Goal: Task Accomplishment & Management: Complete application form

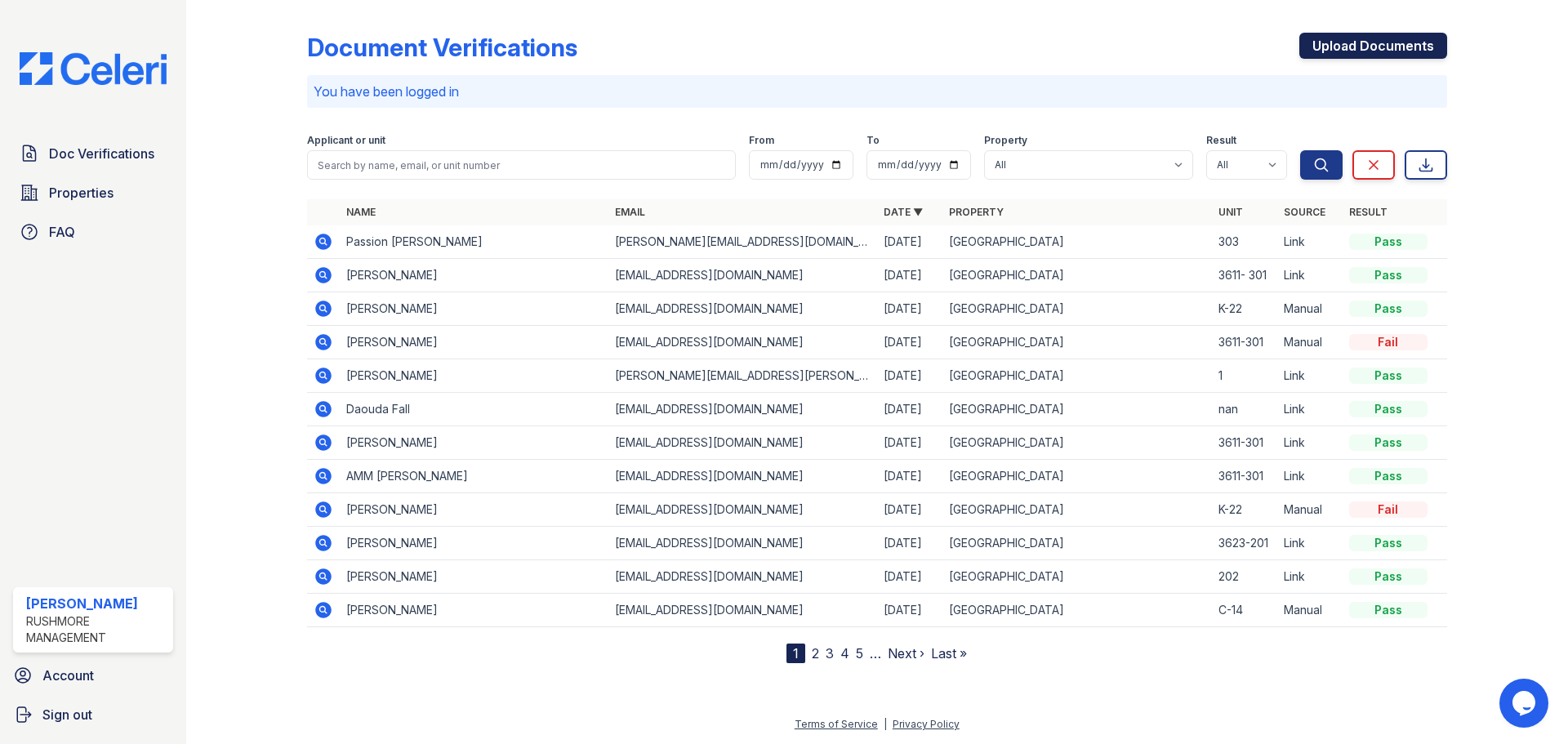
click at [1332, 43] on link "Upload Documents" at bounding box center [1374, 45] width 148 height 26
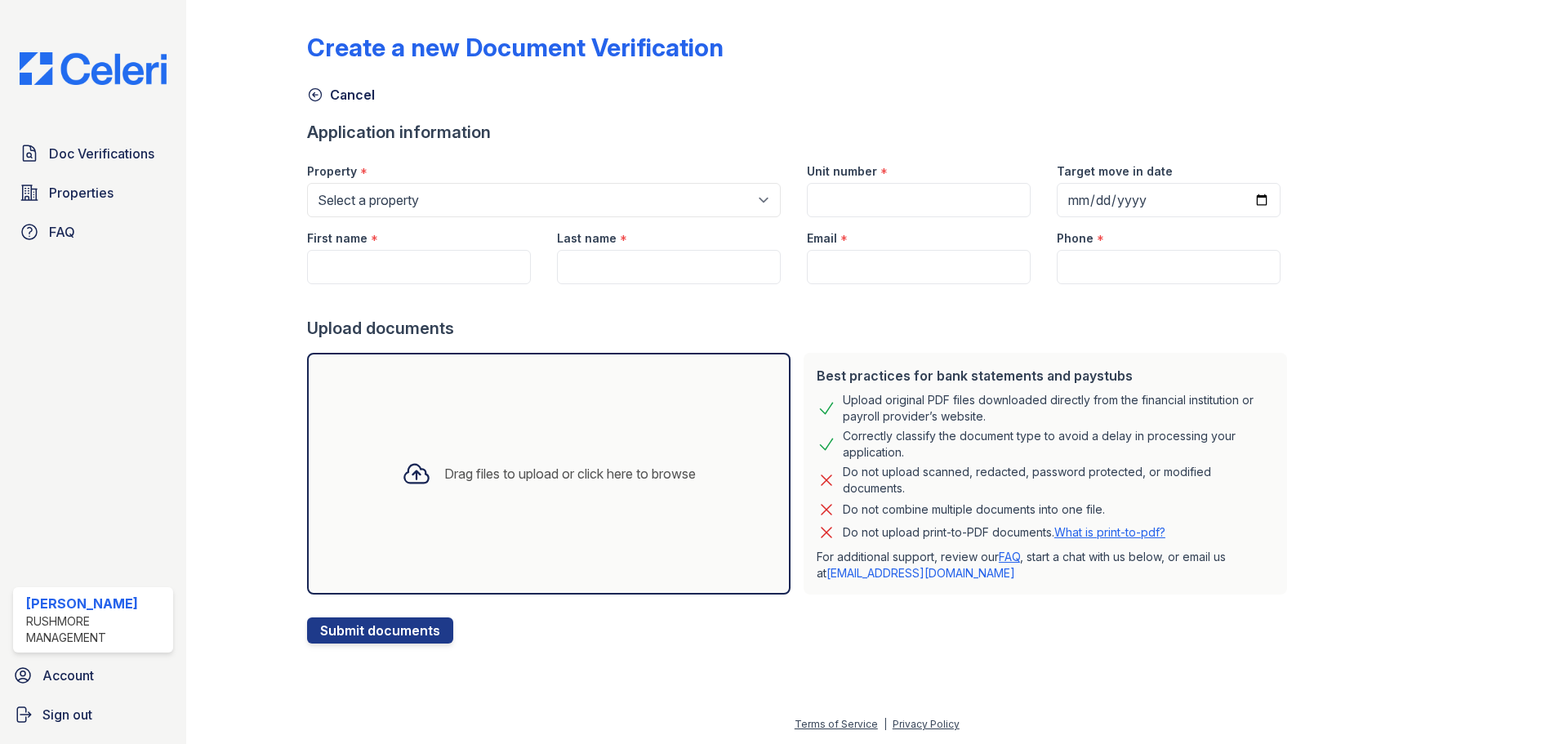
drag, startPoint x: 405, startPoint y: 179, endPoint x: 408, endPoint y: 201, distance: 22.2
click at [406, 179] on div "Property *" at bounding box center [543, 166] width 473 height 32
drag, startPoint x: 408, startPoint y: 201, endPoint x: 411, endPoint y: 213, distance: 12.4
click at [408, 201] on select "Select a property [GEOGRAPHIC_DATA] [GEOGRAPHIC_DATA]" at bounding box center [543, 200] width 473 height 34
select select "620"
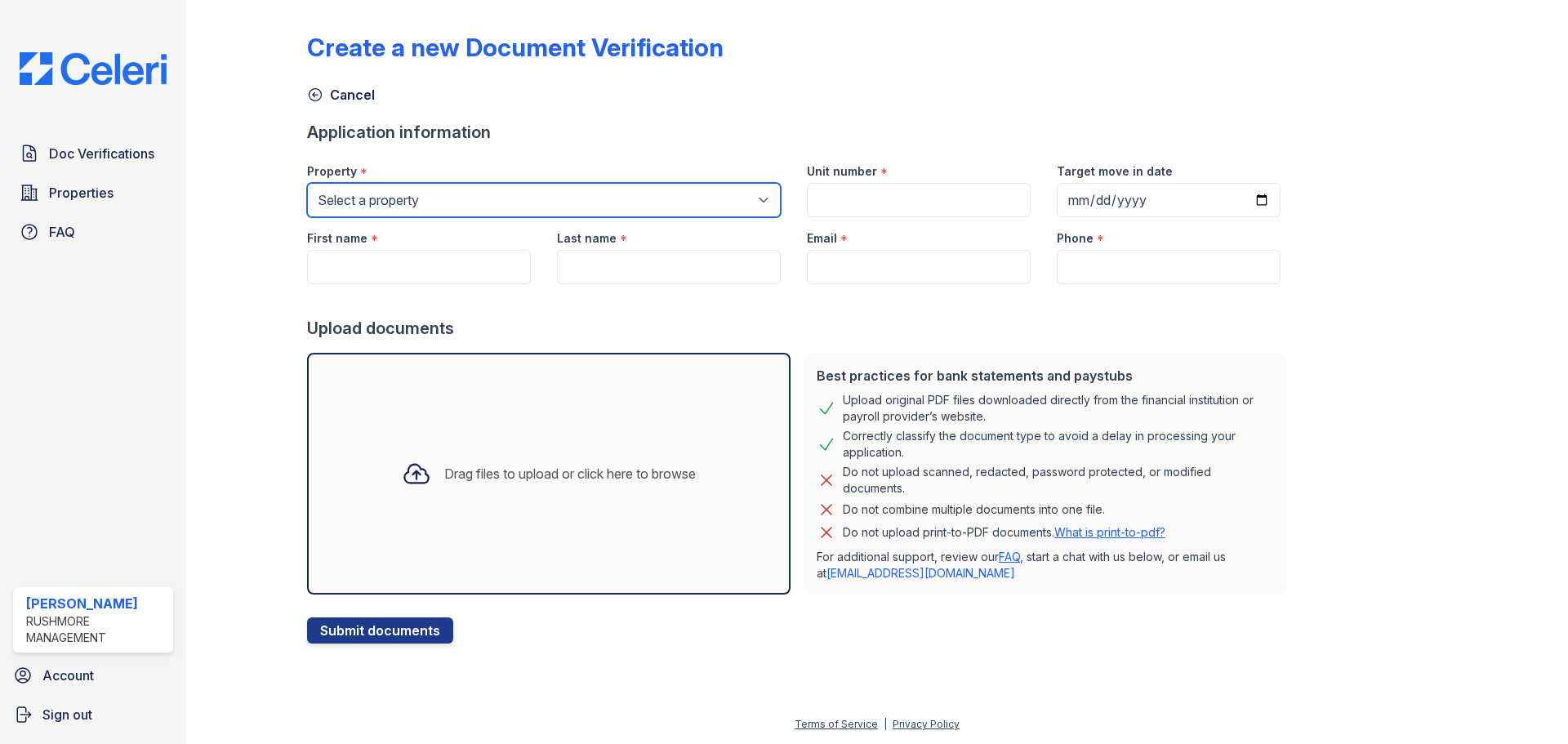
click at [307, 183] on select "Select a property [GEOGRAPHIC_DATA] [GEOGRAPHIC_DATA]" at bounding box center [543, 200] width 473 height 34
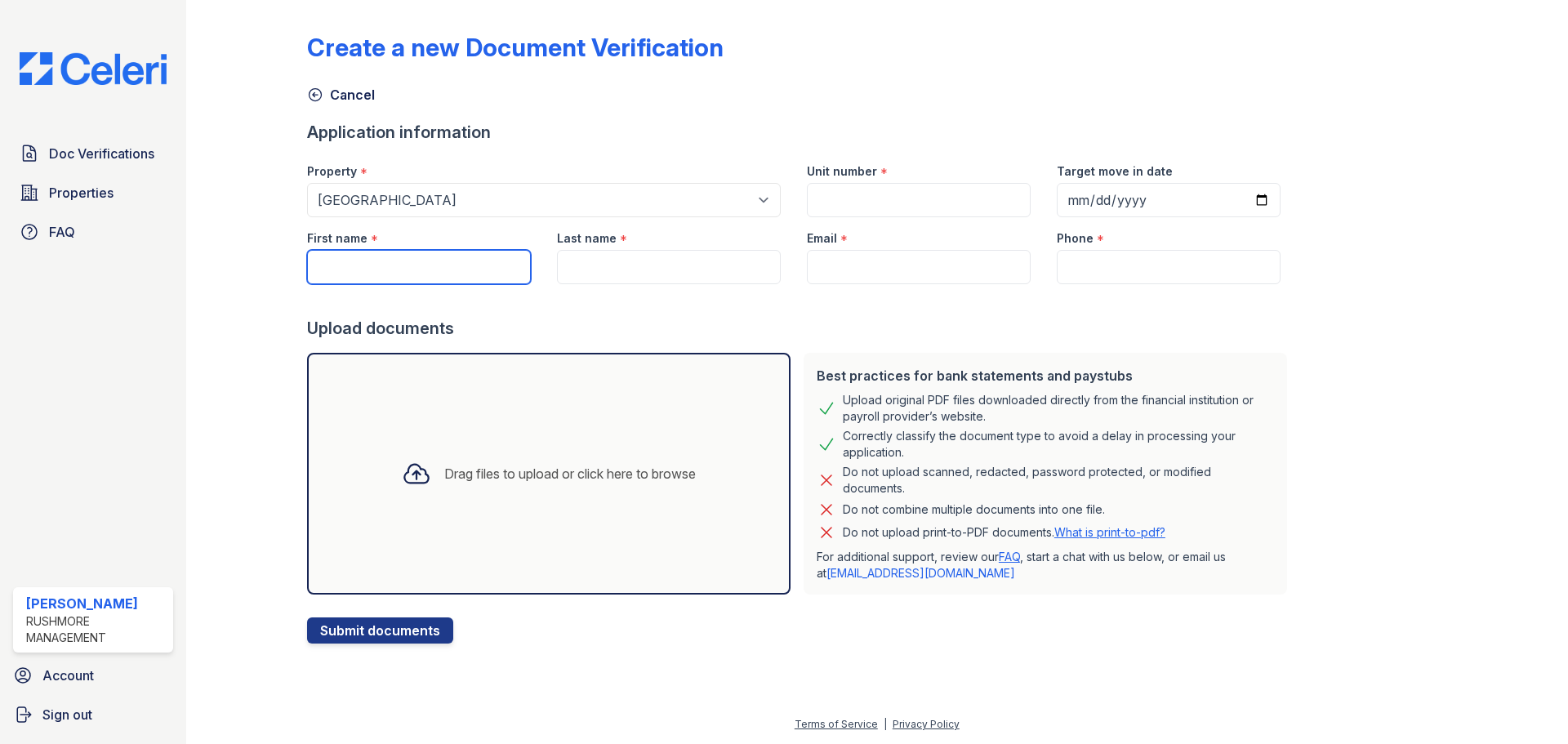
click at [425, 267] on input "First name" at bounding box center [418, 267] width 224 height 34
paste input "[PERSON_NAME]"
click at [374, 267] on input "[PERSON_NAME]" at bounding box center [418, 267] width 224 height 34
type input "[PERSON_NAME]"
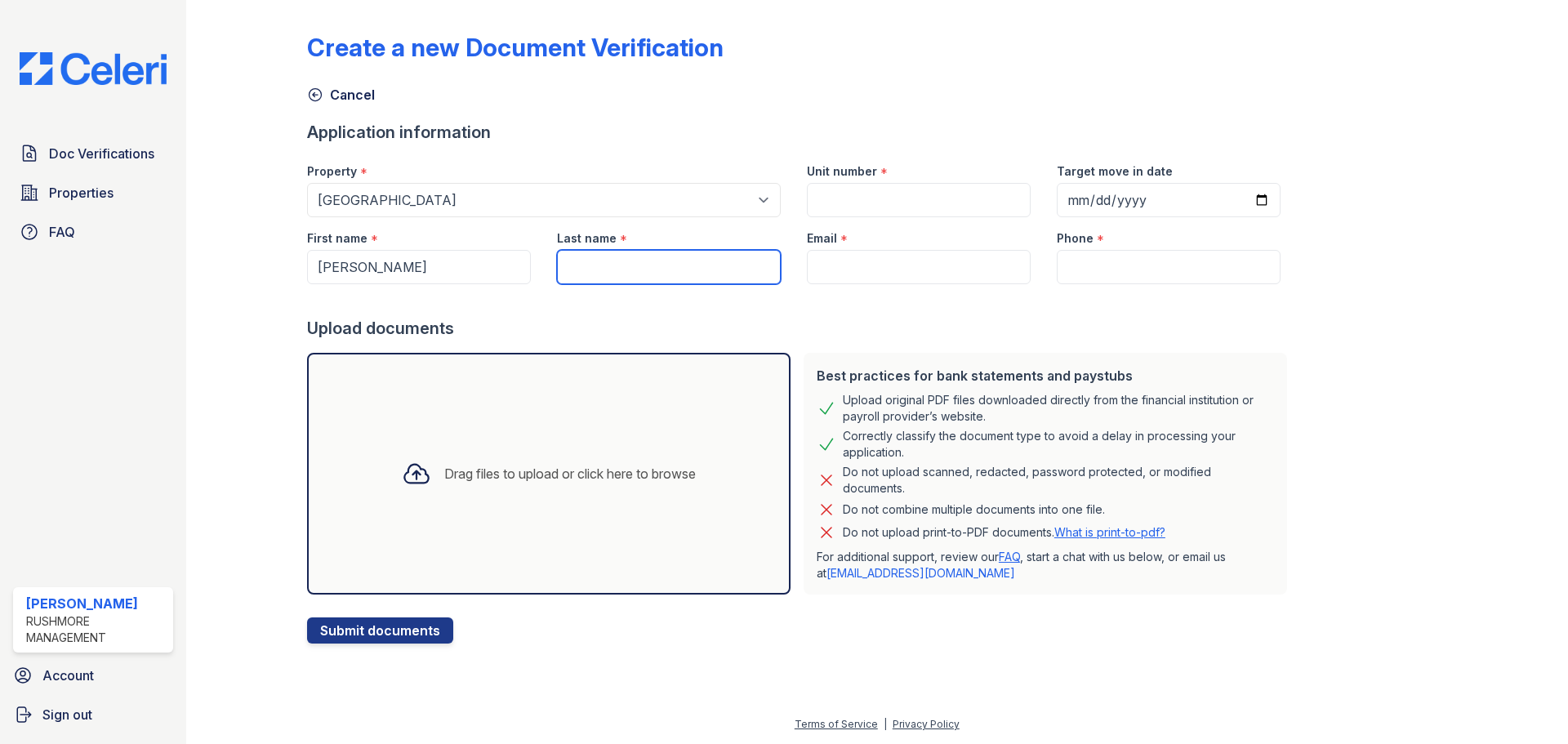
click at [584, 279] on input "Last name" at bounding box center [669, 267] width 224 height 34
paste input "[PERSON_NAME]"
type input "[PERSON_NAME]"
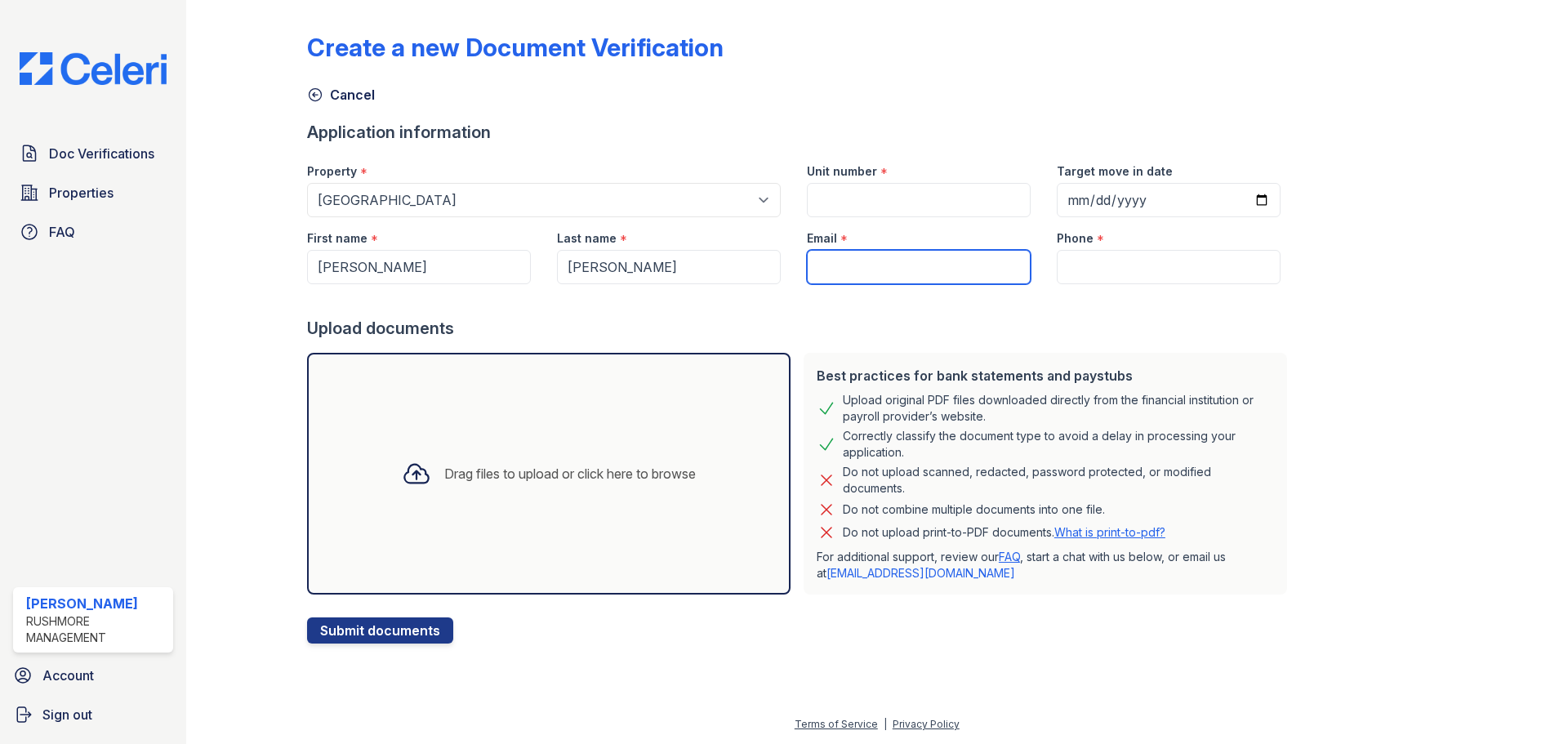
click at [863, 263] on input "Email" at bounding box center [919, 267] width 224 height 34
paste input "[EMAIL_ADDRESS][DOMAIN_NAME]"
type input "[EMAIL_ADDRESS][DOMAIN_NAME]"
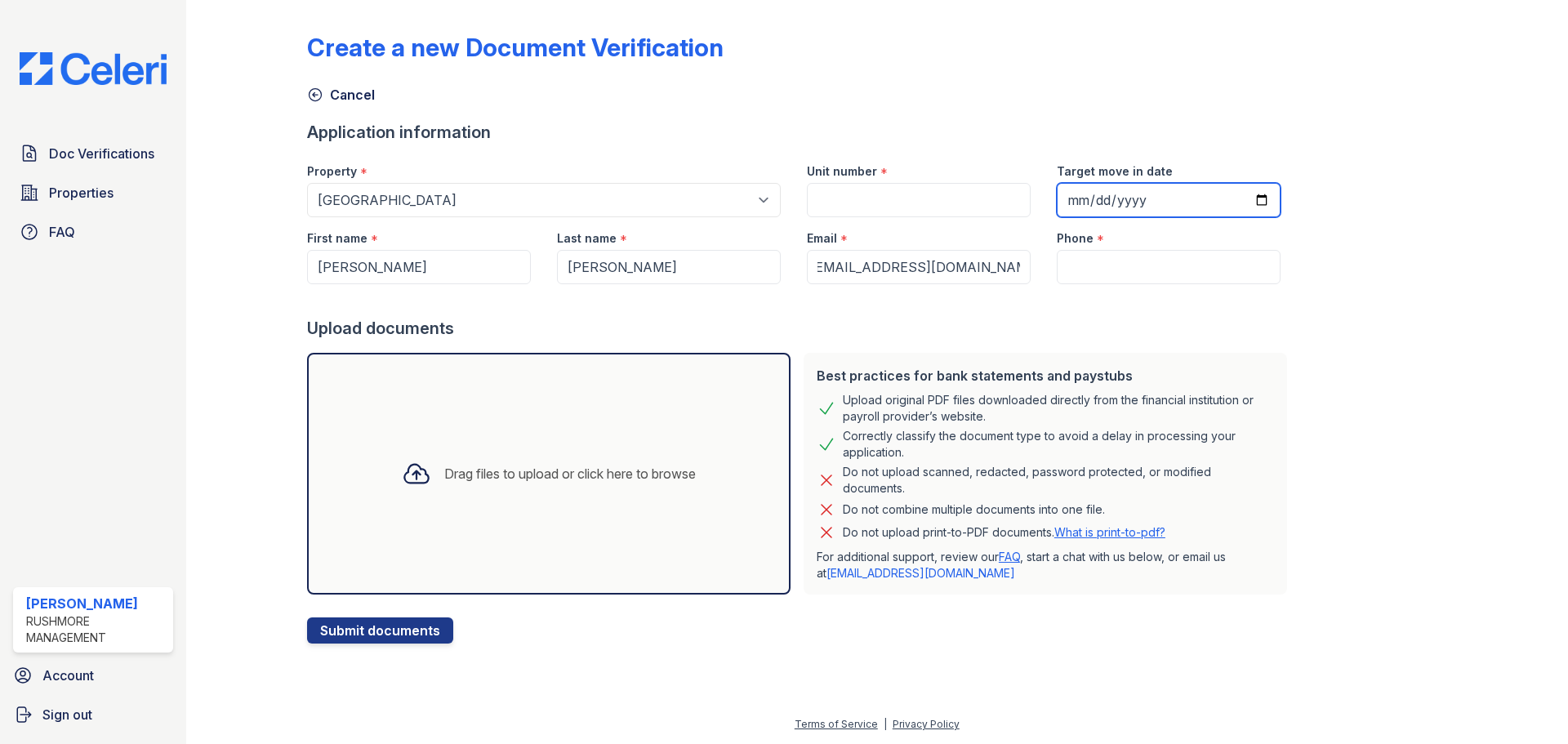
scroll to position [0, 0]
click at [1233, 198] on input "Target move in date" at bounding box center [1168, 200] width 224 height 34
type input "[DATE]"
click at [886, 200] on input "Unit number" at bounding box center [919, 200] width 224 height 34
type input "H-25"
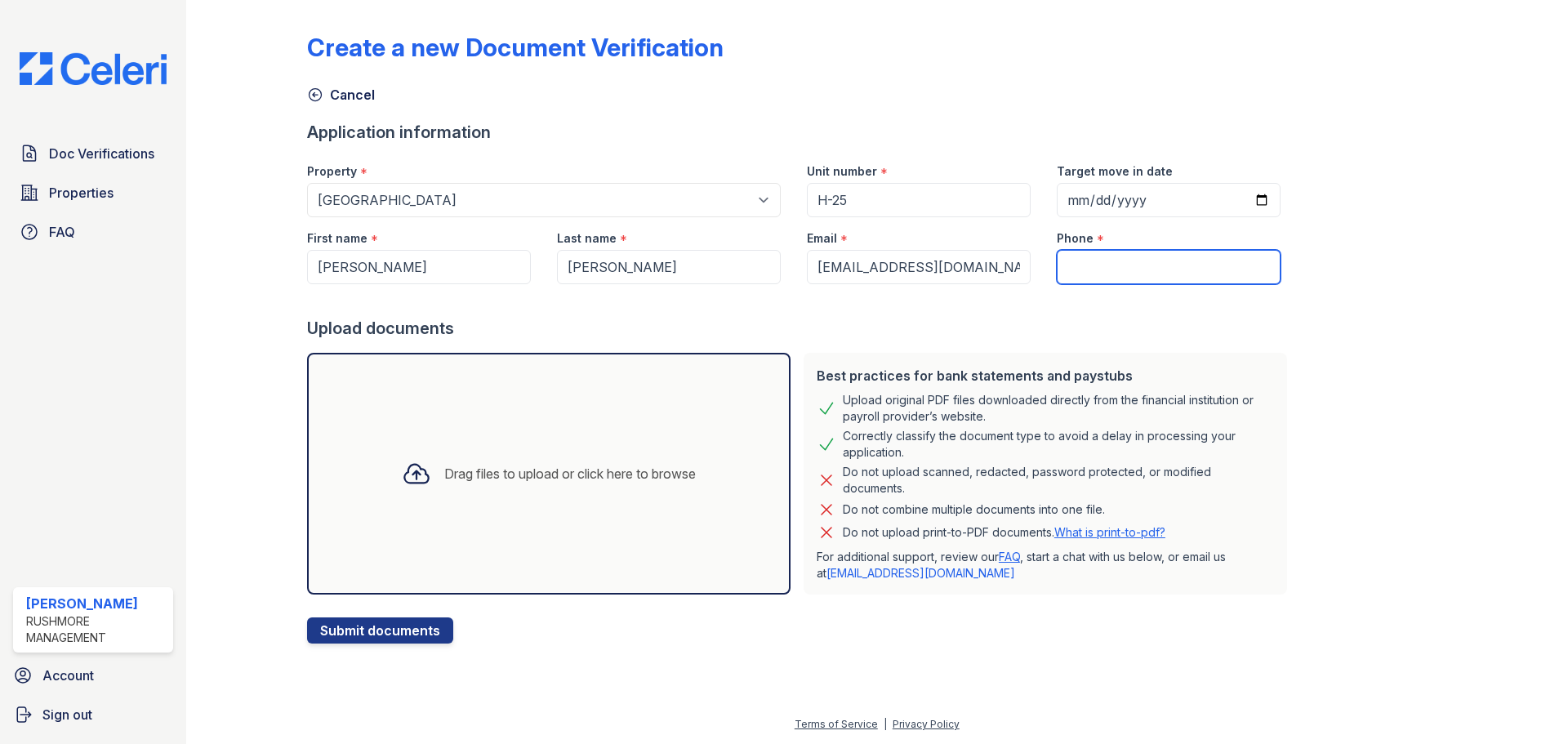
click at [1123, 257] on input "Phone" at bounding box center [1168, 267] width 224 height 34
paste input "[PHONE_NUMBER]"
type input "[PHONE_NUMBER]"
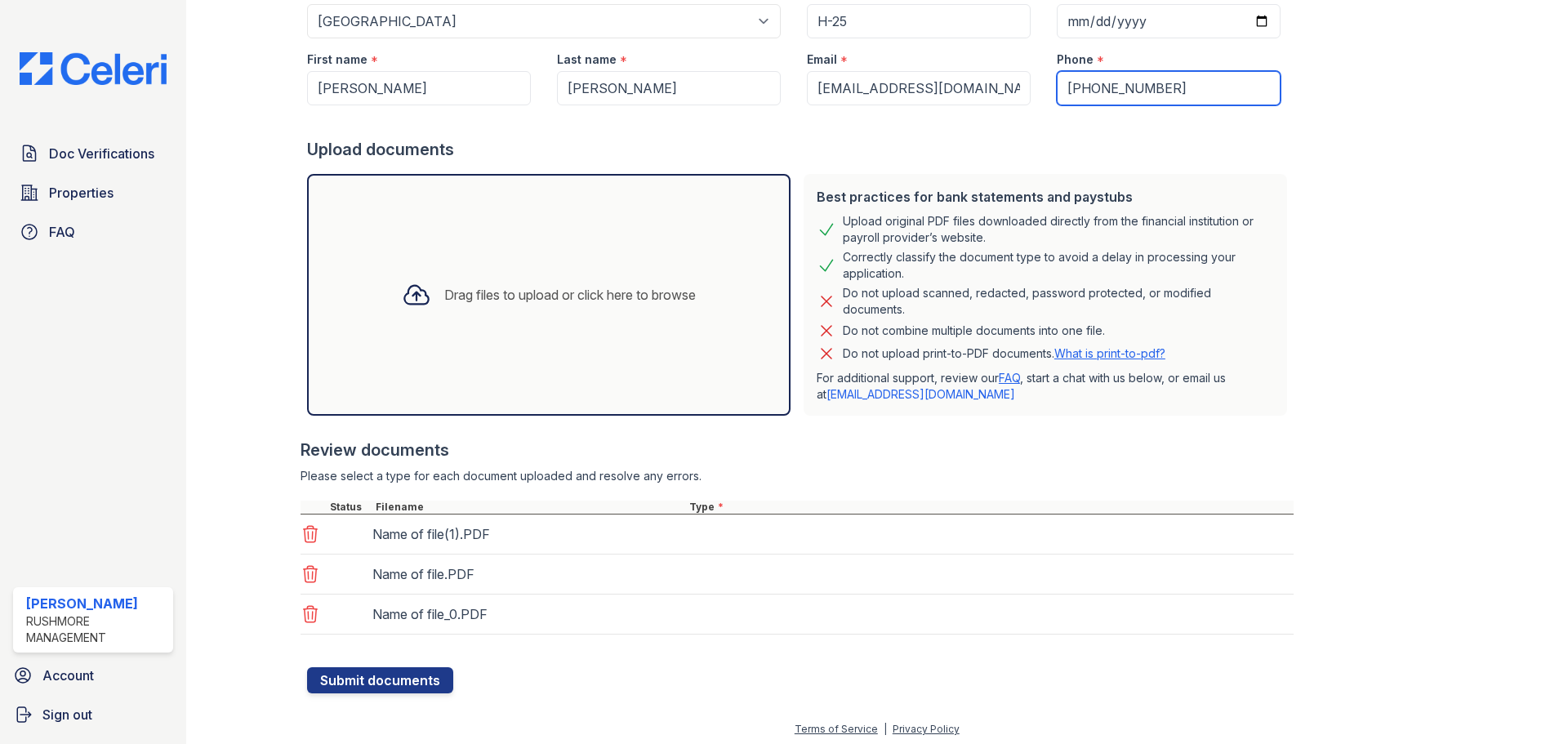
scroll to position [184, 0]
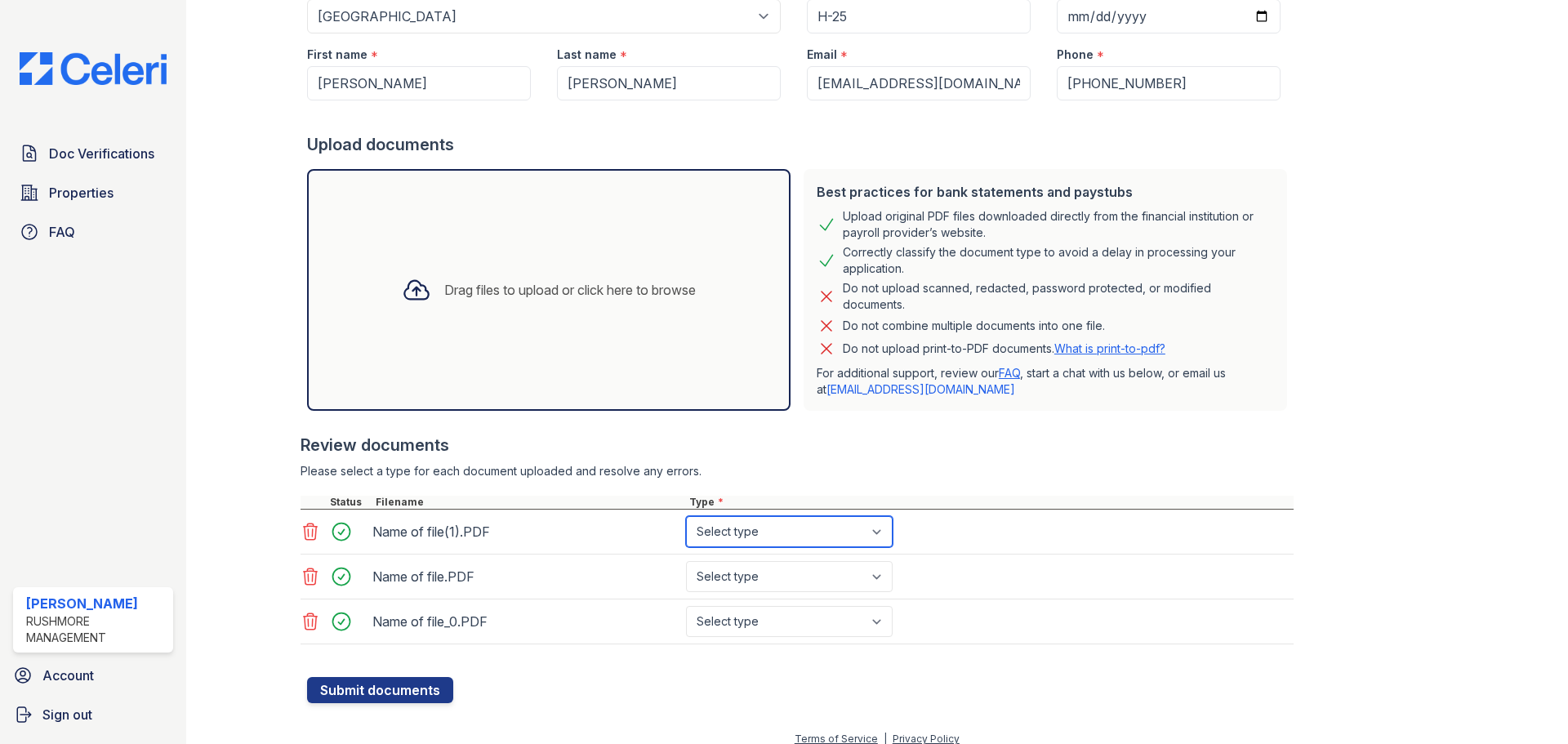
click at [764, 538] on select "Select type Paystub Bank Statement Offer Letter Tax Documents Benefit Award Let…" at bounding box center [789, 531] width 207 height 31
select select "paystub"
click at [686, 516] on select "Select type Paystub Bank Statement Offer Letter Tax Documents Benefit Award Let…" at bounding box center [789, 531] width 207 height 31
click at [746, 566] on select "Select type Paystub Bank Statement Offer Letter Tax Documents Benefit Award Let…" at bounding box center [789, 577] width 207 height 31
select select "paystub"
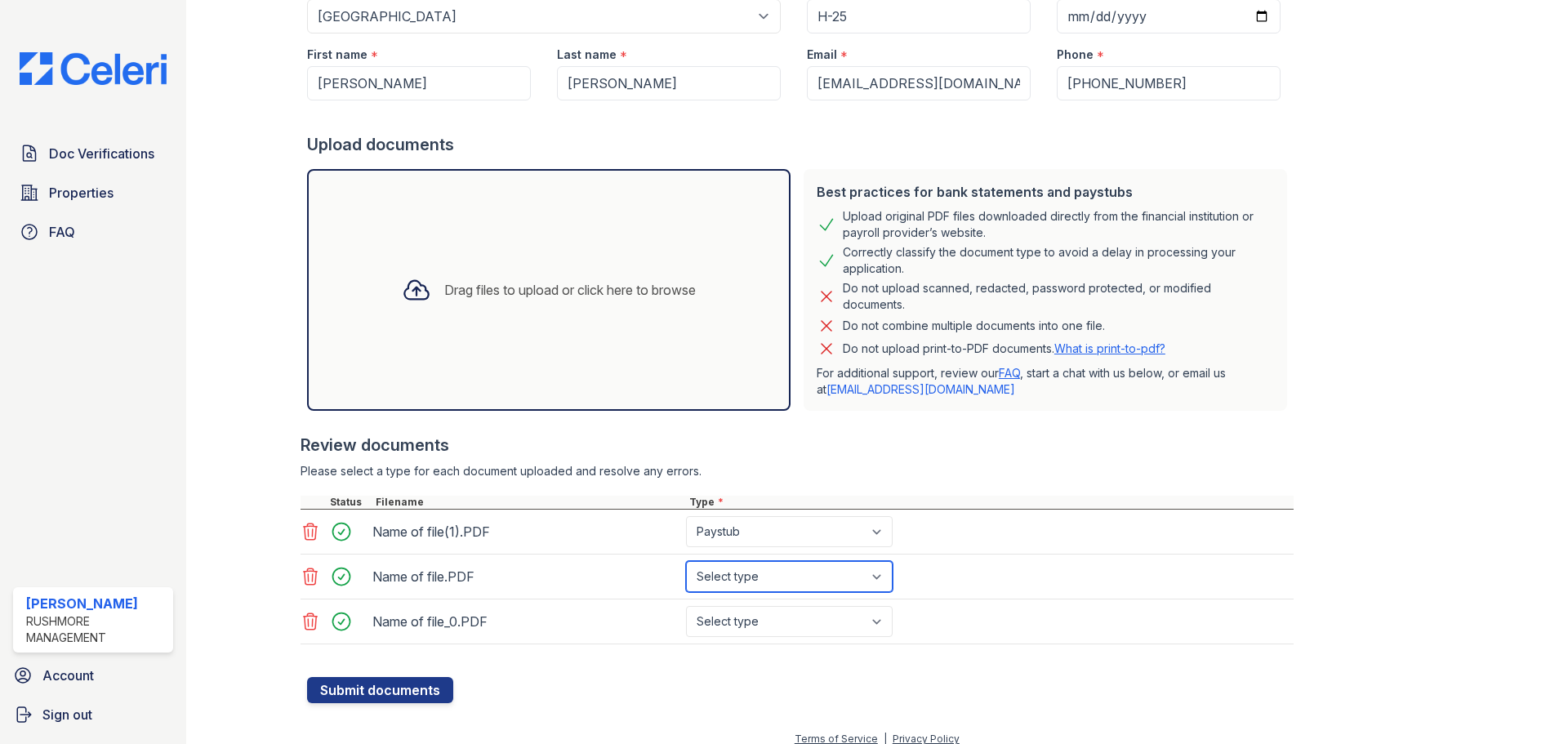
click at [686, 561] on select "Select type Paystub Bank Statement Offer Letter Tax Documents Benefit Award Let…" at bounding box center [789, 577] width 207 height 31
click at [740, 621] on select "Select type Paystub Bank Statement Offer Letter Tax Documents Benefit Award Let…" at bounding box center [789, 621] width 207 height 31
select select "paystub"
click at [686, 605] on select "Select type Paystub Bank Statement Offer Letter Tax Documents Benefit Award Let…" at bounding box center [789, 621] width 207 height 31
click at [418, 685] on button "Submit documents" at bounding box center [380, 690] width 146 height 26
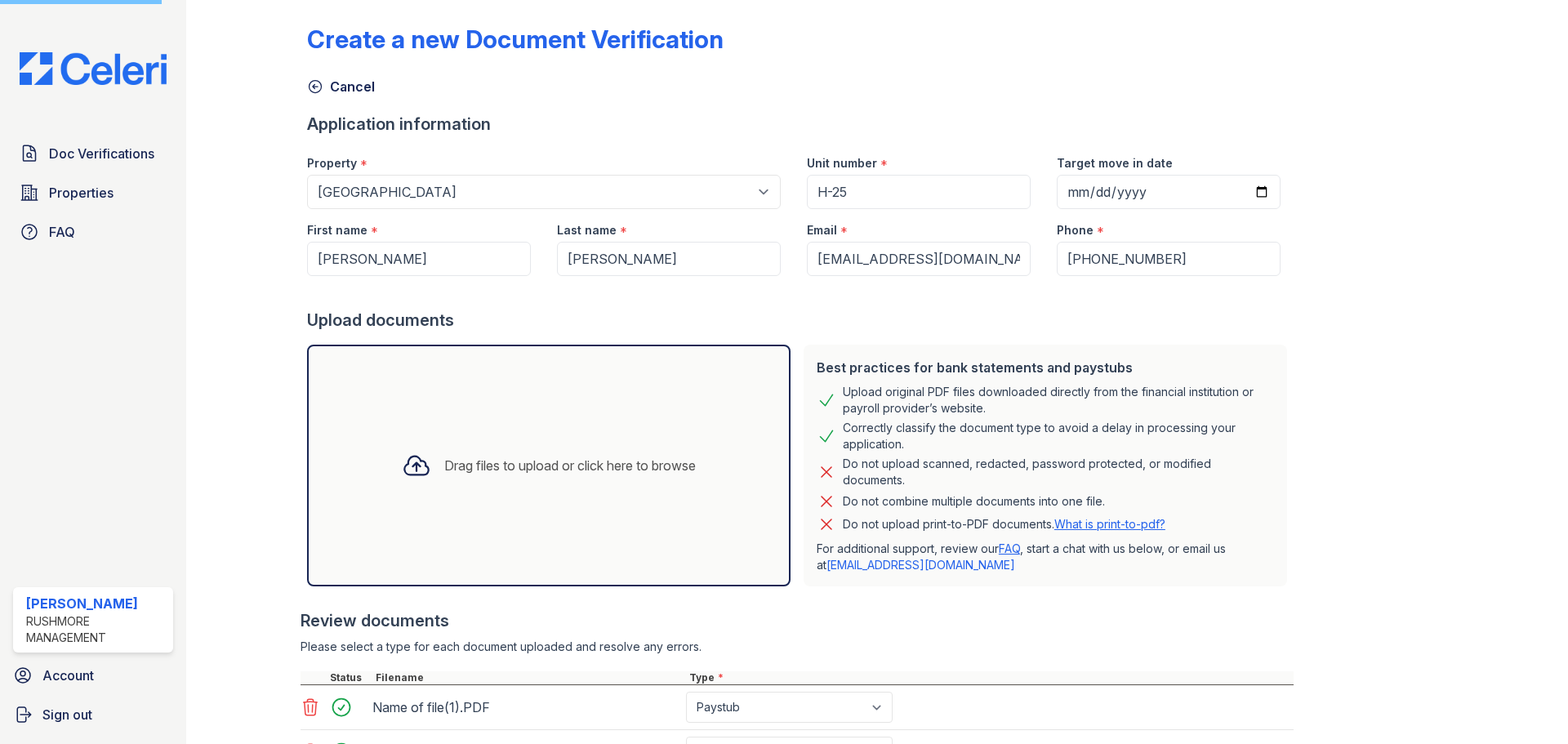
scroll to position [0, 0]
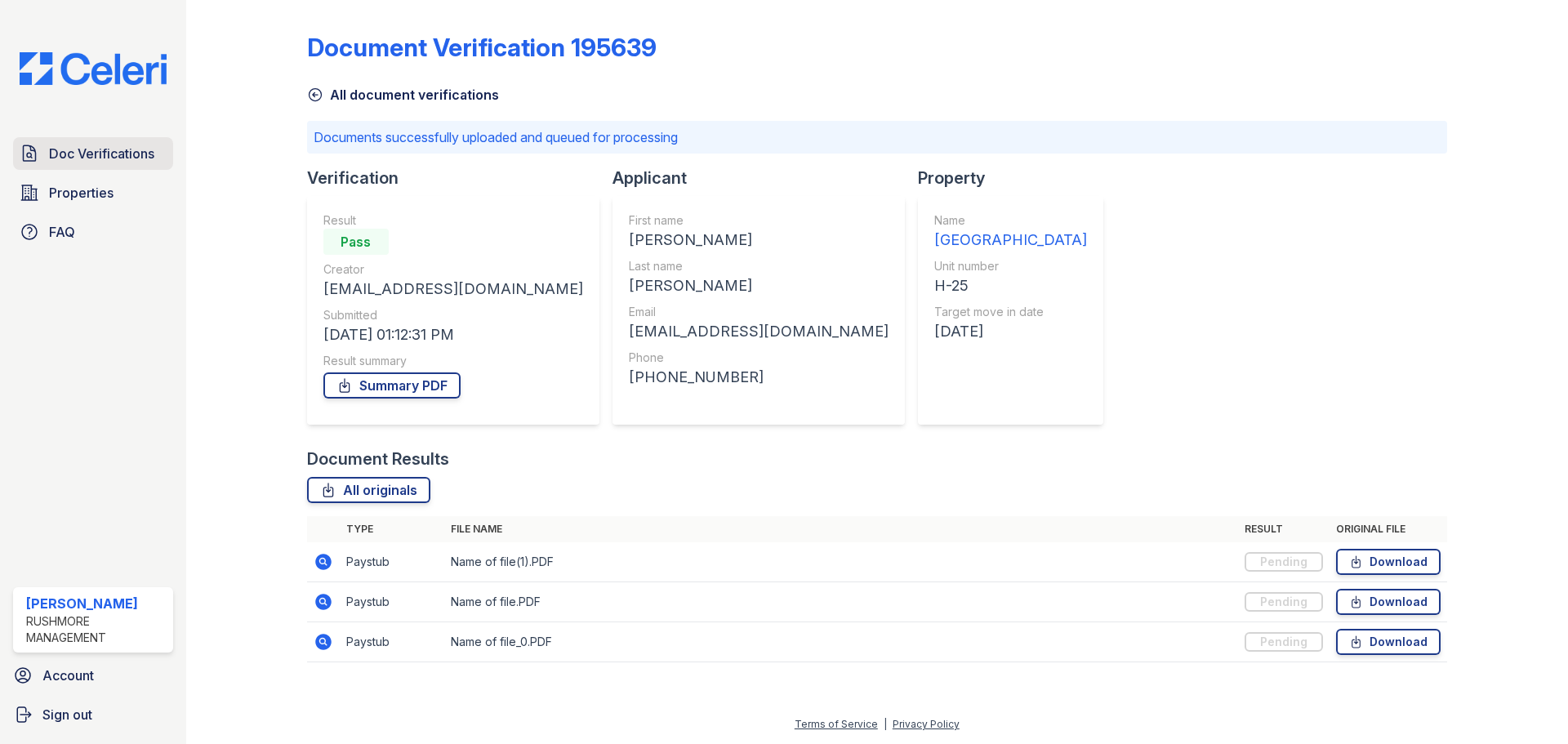
click at [105, 150] on span "Doc Verifications" at bounding box center [101, 153] width 105 height 19
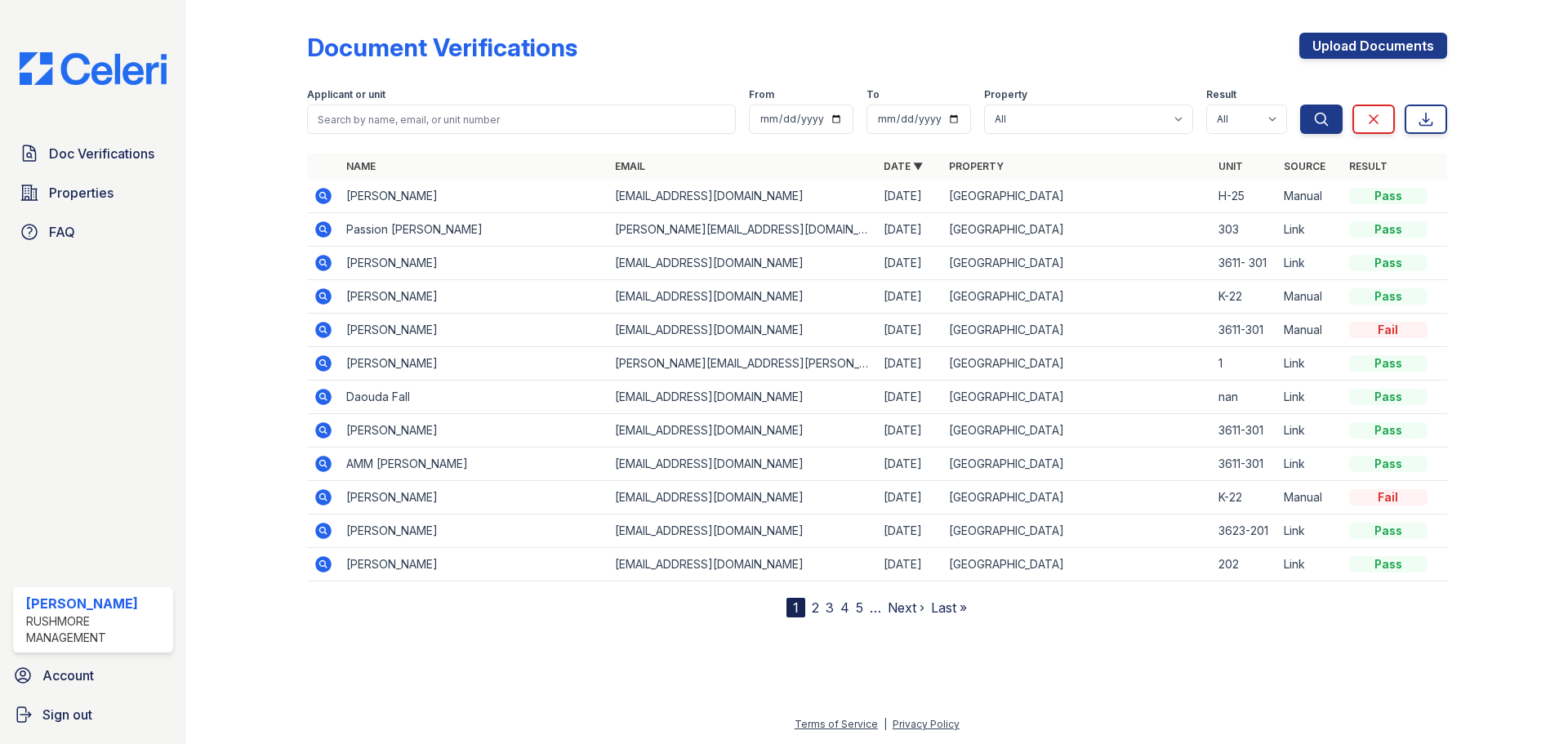
click at [401, 197] on td "[PERSON_NAME]" at bounding box center [474, 196] width 268 height 33
click at [316, 192] on icon at bounding box center [323, 196] width 19 height 19
